Goal: Use online tool/utility: Utilize a website feature to perform a specific function

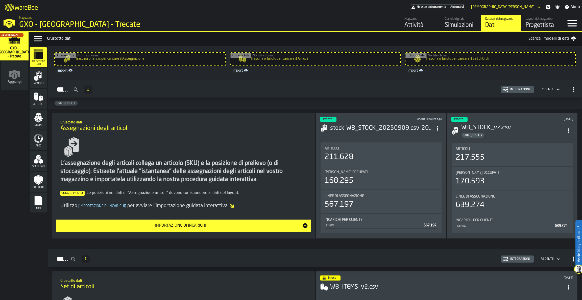
click at [462, 21] on div "Gemello digitale" at bounding box center [461, 19] width 32 height 4
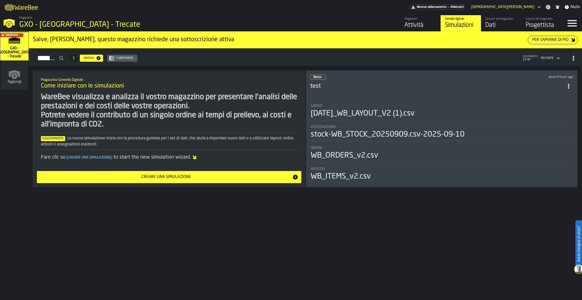
click at [343, 109] on div "[DATE]_WB_LAYOUT_V2 (1).csv" at bounding box center [363, 113] width 104 height 9
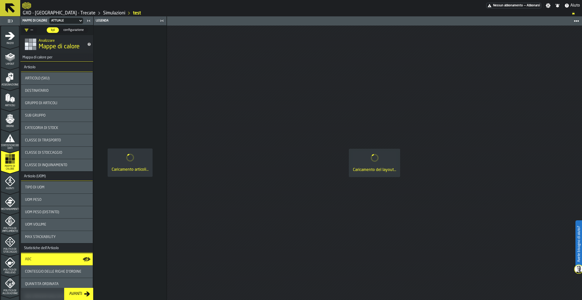
click at [51, 81] on div "Articolo (SKU)" at bounding box center [57, 78] width 72 height 12
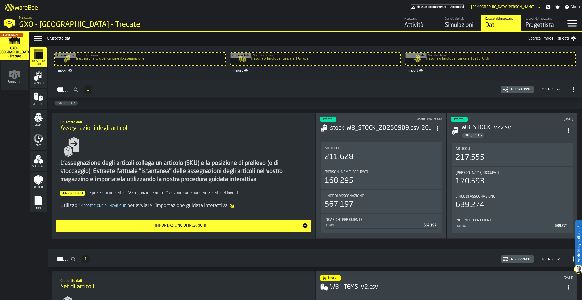
click at [421, 60] on input "Trascina o fai clic per caricare il Set di Ordini" at bounding box center [491, 59] width 170 height 12
click at [462, 24] on div "Simulazioni" at bounding box center [461, 25] width 32 height 8
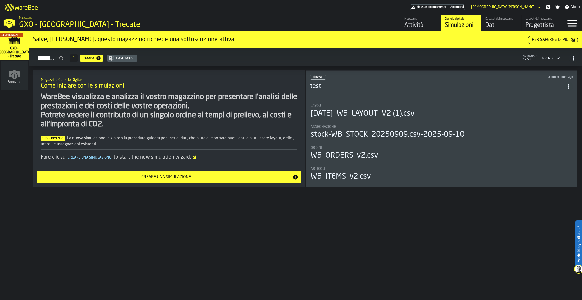
click at [417, 24] on div "Attività" at bounding box center [421, 25] width 32 height 8
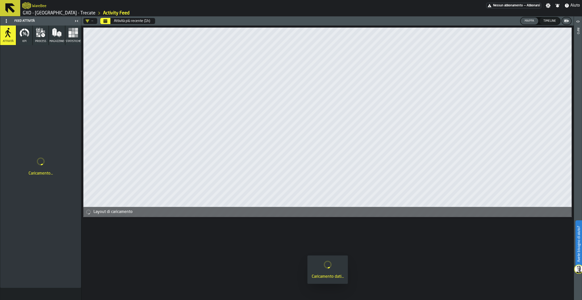
click at [12, 8] on icon at bounding box center [10, 8] width 12 height 12
click at [579, 263] on label "Avete bisogno di aiuto?" at bounding box center [579, 244] width 6 height 46
click at [571, 294] on span at bounding box center [571, 288] width 14 height 14
click at [14, 7] on icon at bounding box center [10, 8] width 12 height 12
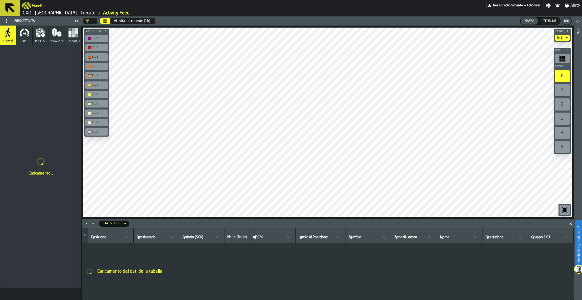
click at [3, 5] on button at bounding box center [10, 8] width 20 height 16
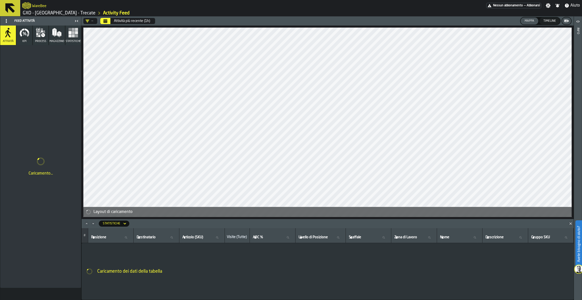
click at [10, 7] on icon at bounding box center [10, 8] width 10 height 10
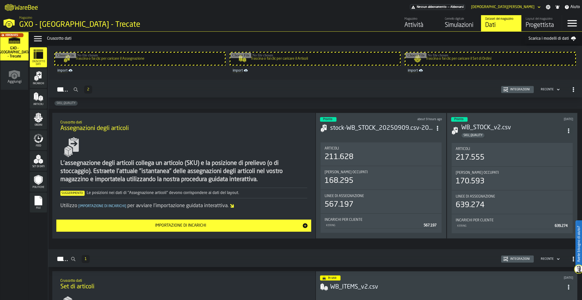
click at [454, 26] on div "Simulazioni" at bounding box center [461, 25] width 32 height 8
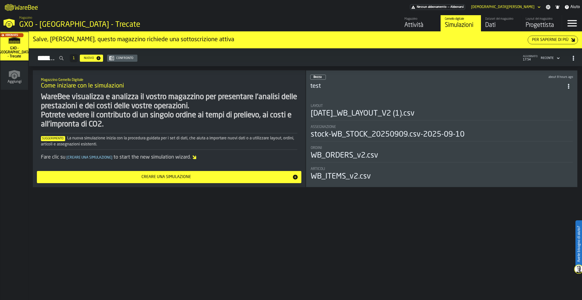
click at [478, 253] on div "Salve, [PERSON_NAME], questo magazzino richiede una sottoscrizione attiva Per s…" at bounding box center [305, 166] width 553 height 268
click at [380, 109] on div "[DATE]_WB_LAYOUT_V2 (1).csv" at bounding box center [363, 113] width 104 height 9
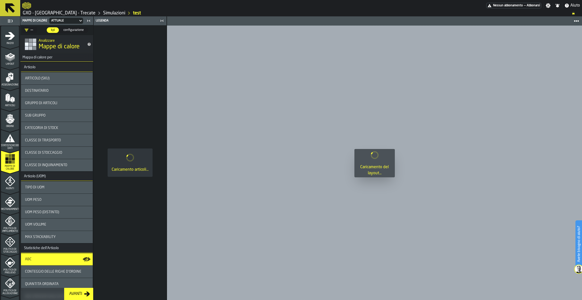
click at [65, 81] on div "Articolo (SKU)" at bounding box center [57, 78] width 72 height 12
